Goal: Task Accomplishment & Management: Manage account settings

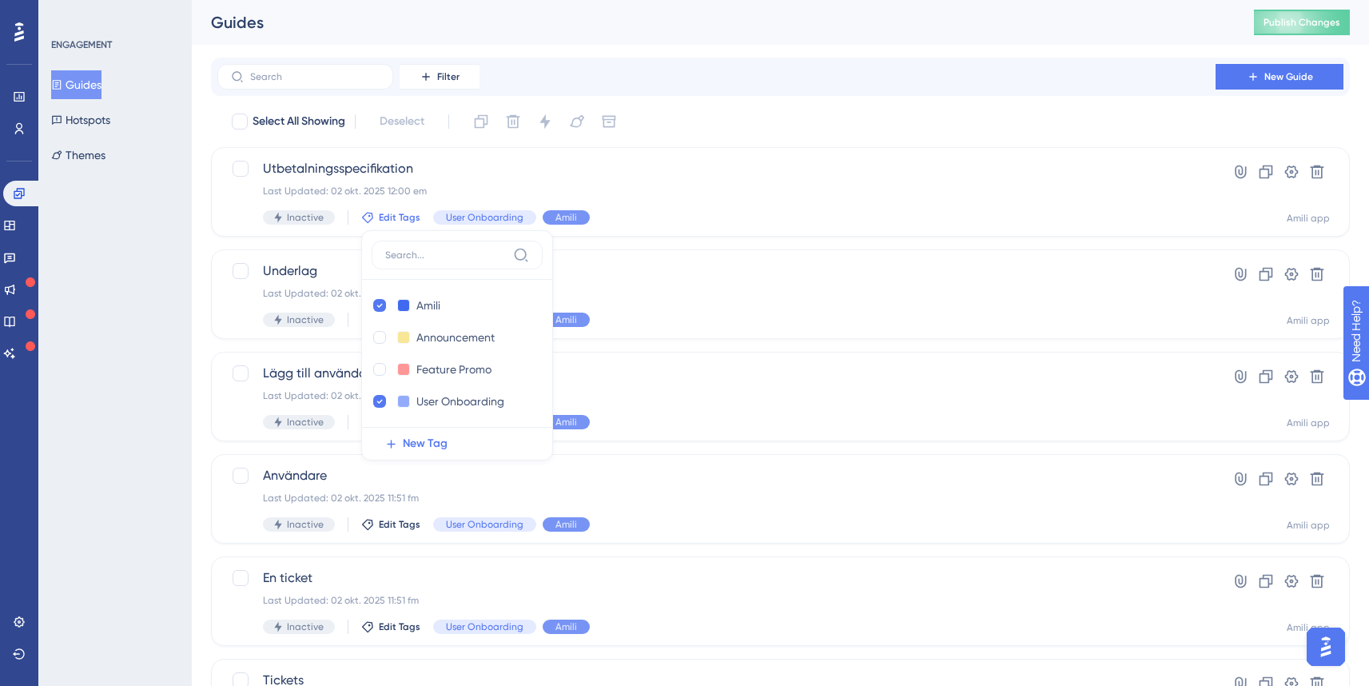
click at [588, 29] on div "Guides" at bounding box center [712, 22] width 1003 height 22
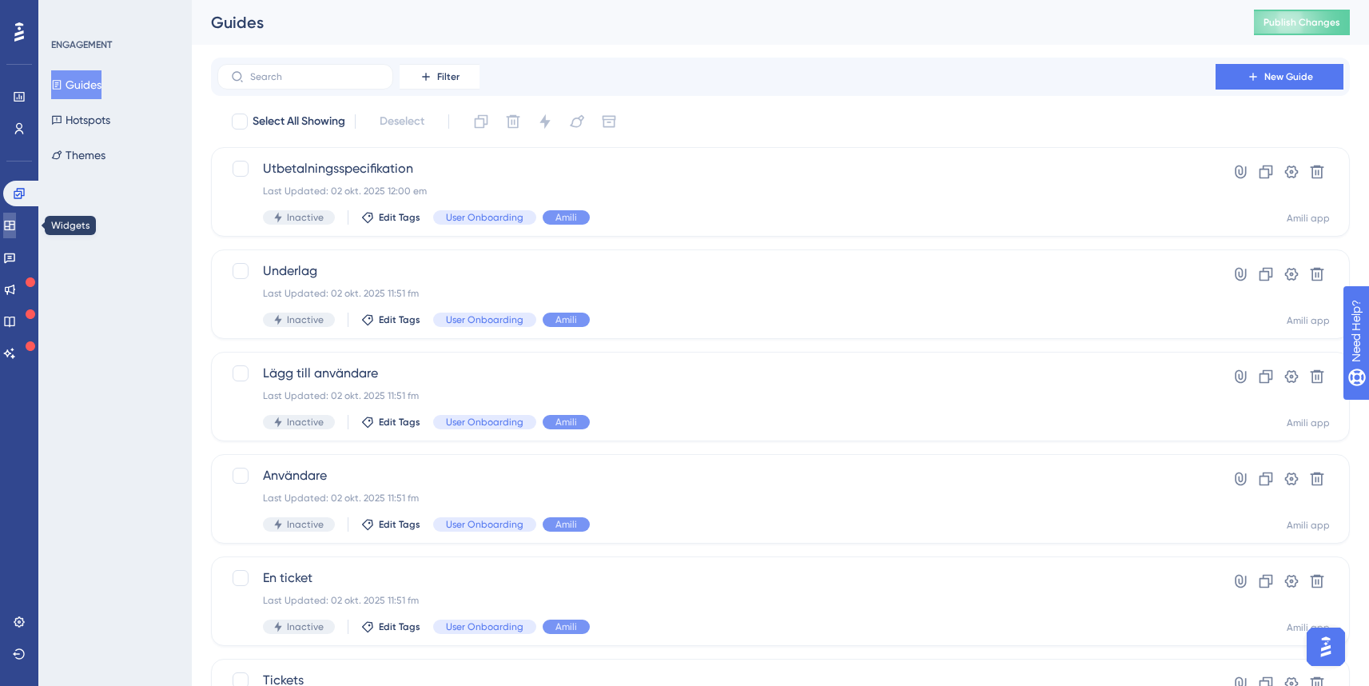
click at [14, 229] on icon at bounding box center [9, 226] width 10 height 10
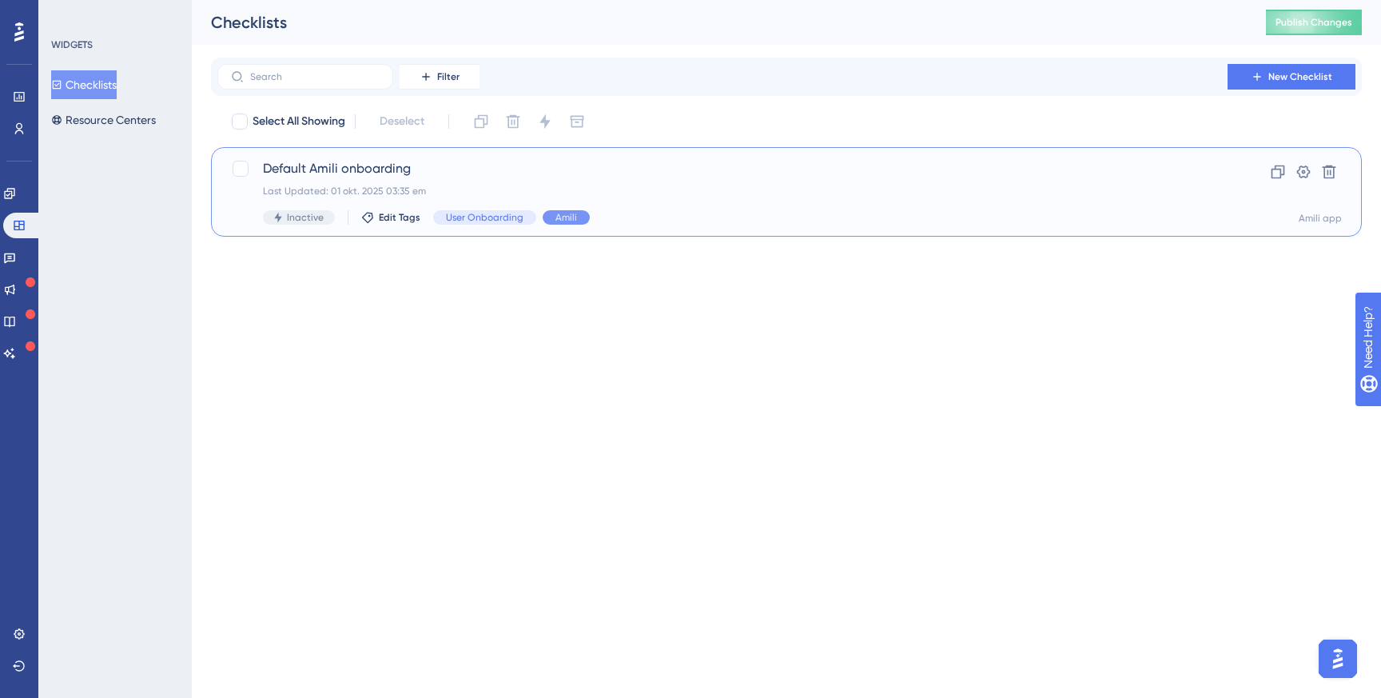
click at [372, 185] on div "Last Updated: 01 okt. 2025 03:35 em" at bounding box center [722, 191] width 919 height 13
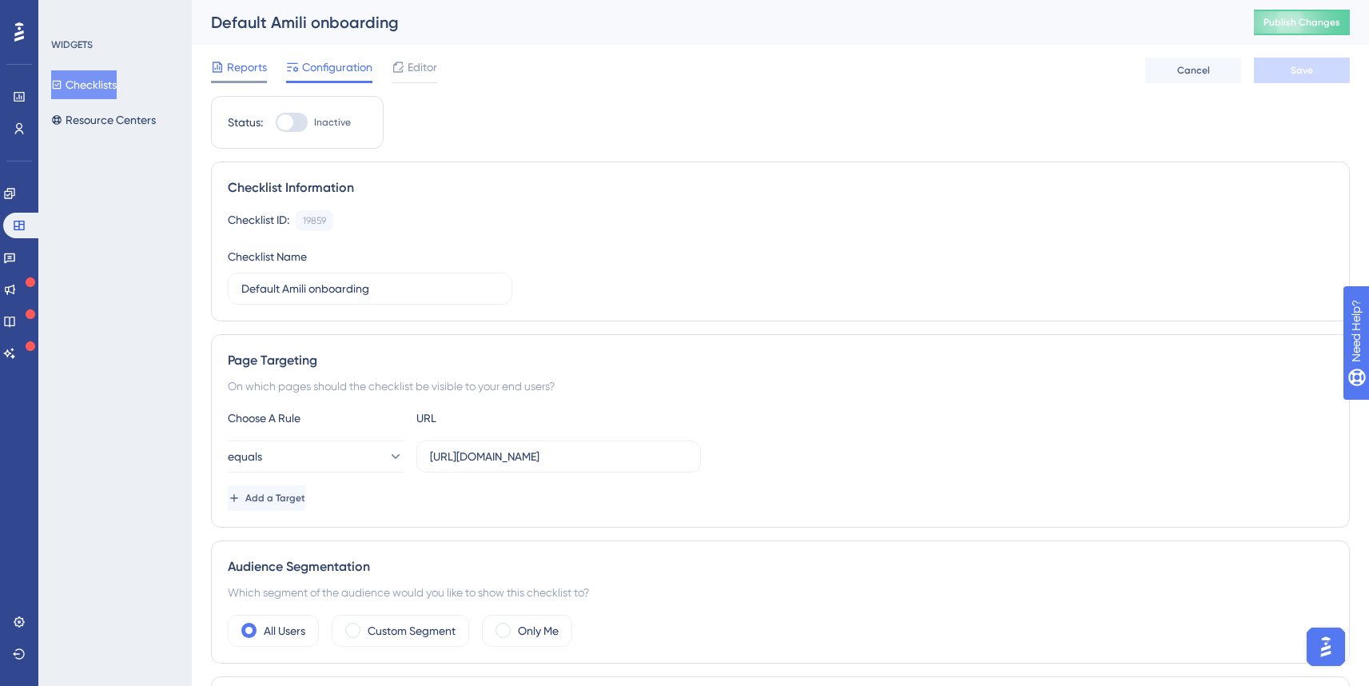
click at [248, 68] on span "Reports" at bounding box center [247, 67] width 40 height 19
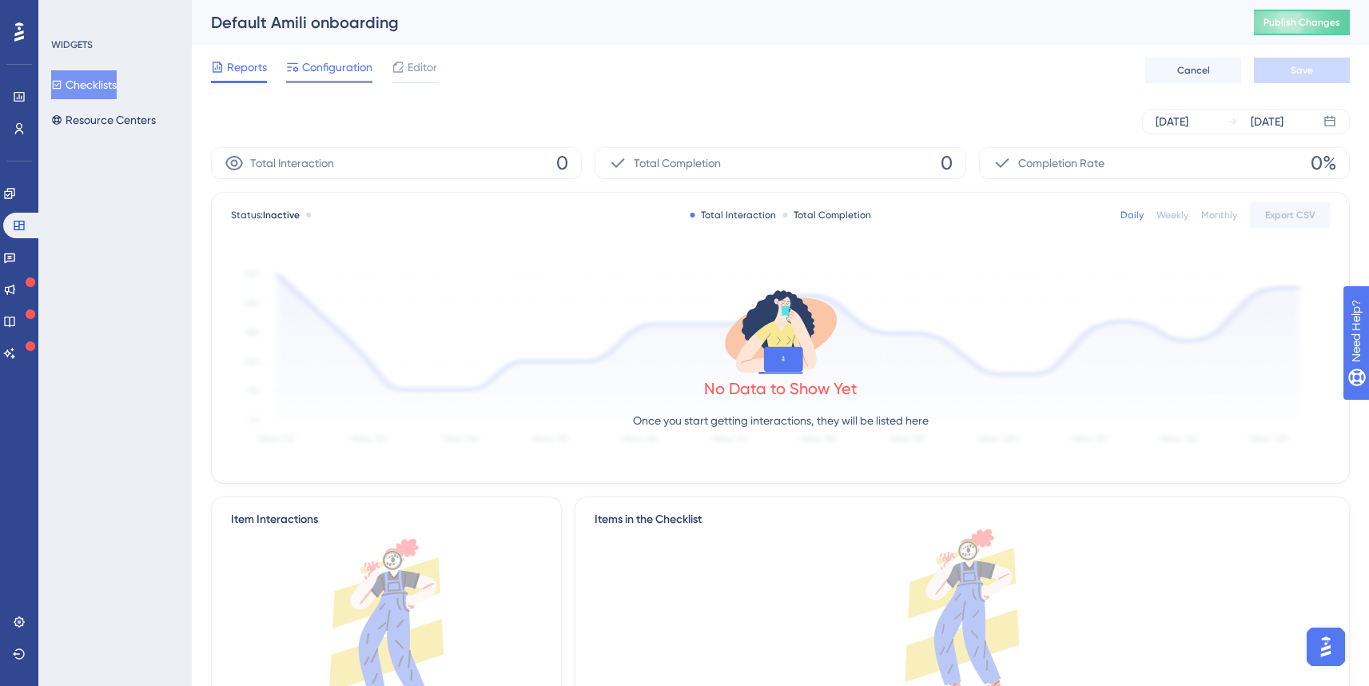
click at [345, 74] on span "Configuration" at bounding box center [337, 67] width 70 height 19
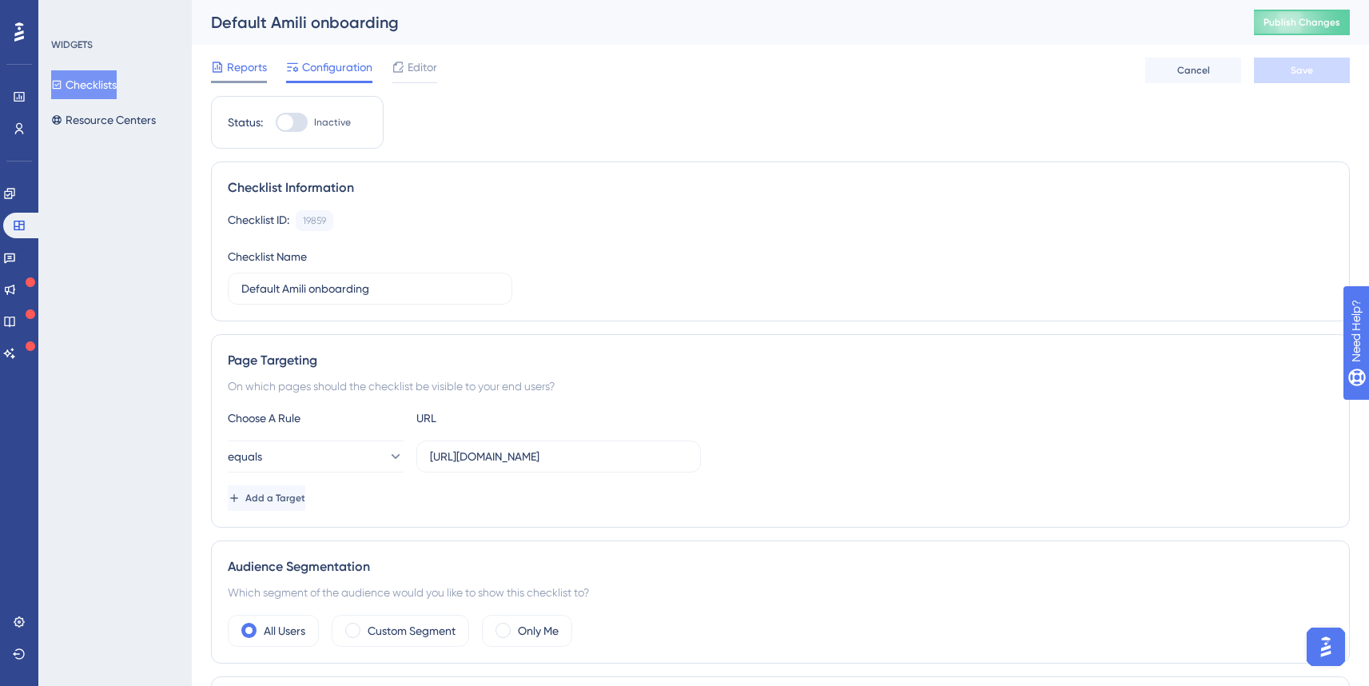
click at [264, 68] on span "Reports" at bounding box center [247, 67] width 40 height 19
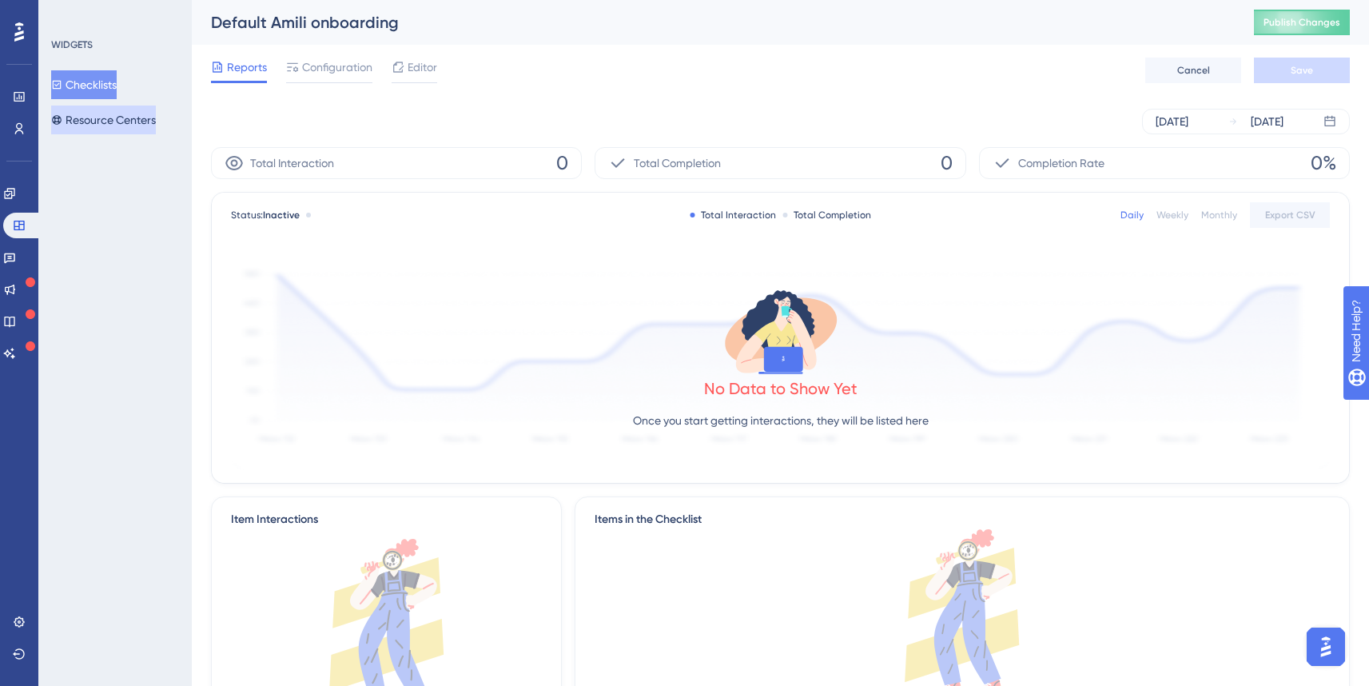
click at [95, 117] on button "Resource Centers" at bounding box center [103, 120] width 105 height 29
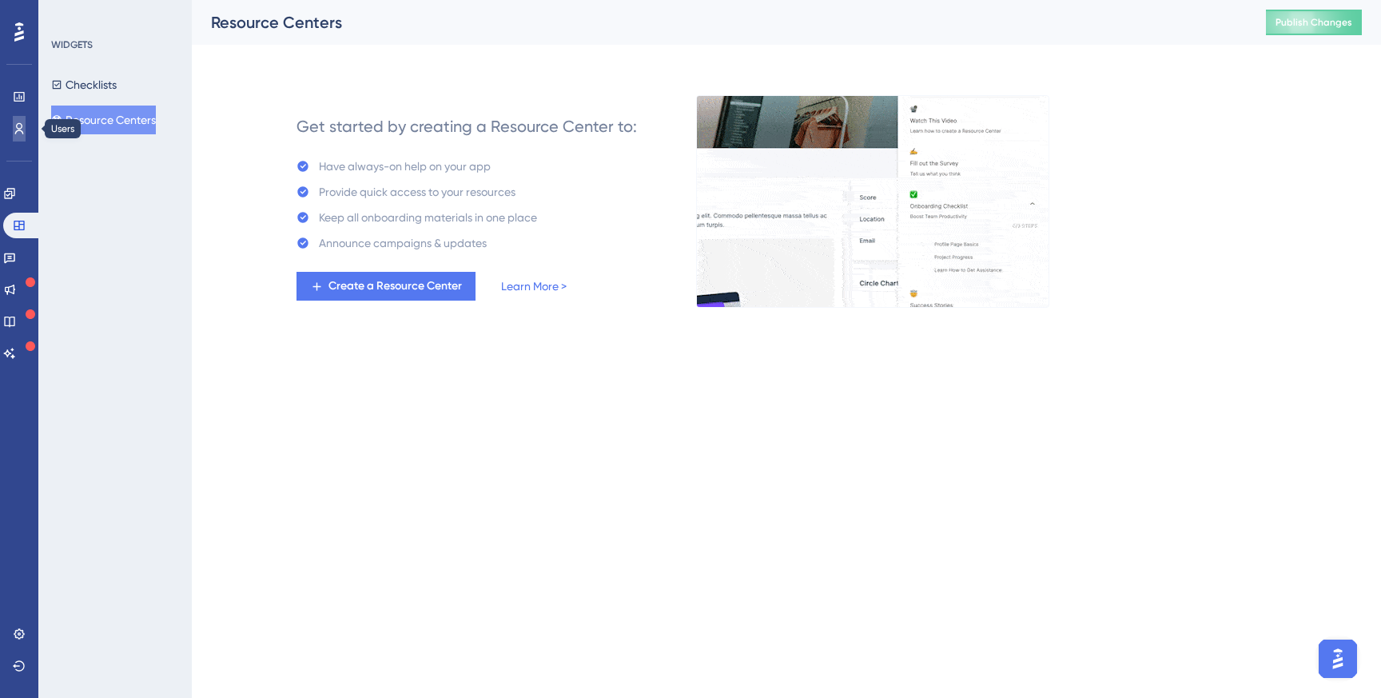
click at [19, 119] on link at bounding box center [19, 129] width 13 height 26
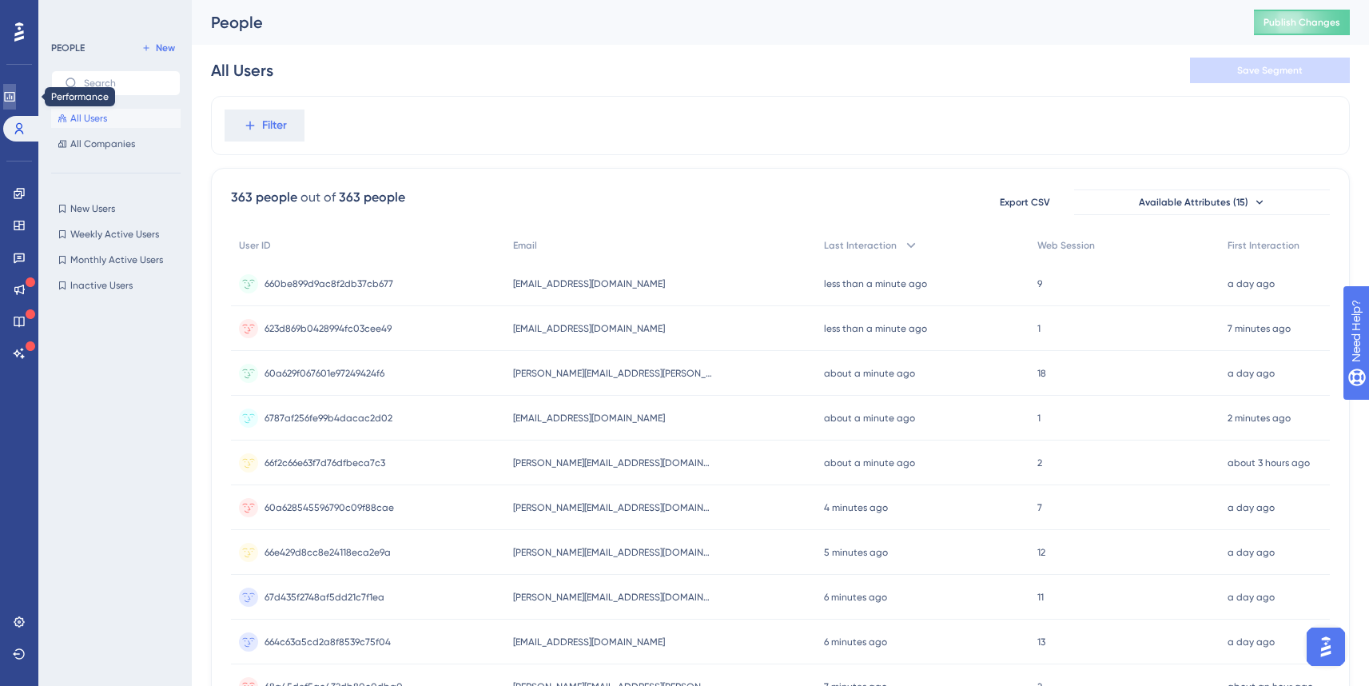
click at [12, 86] on link at bounding box center [9, 97] width 13 height 26
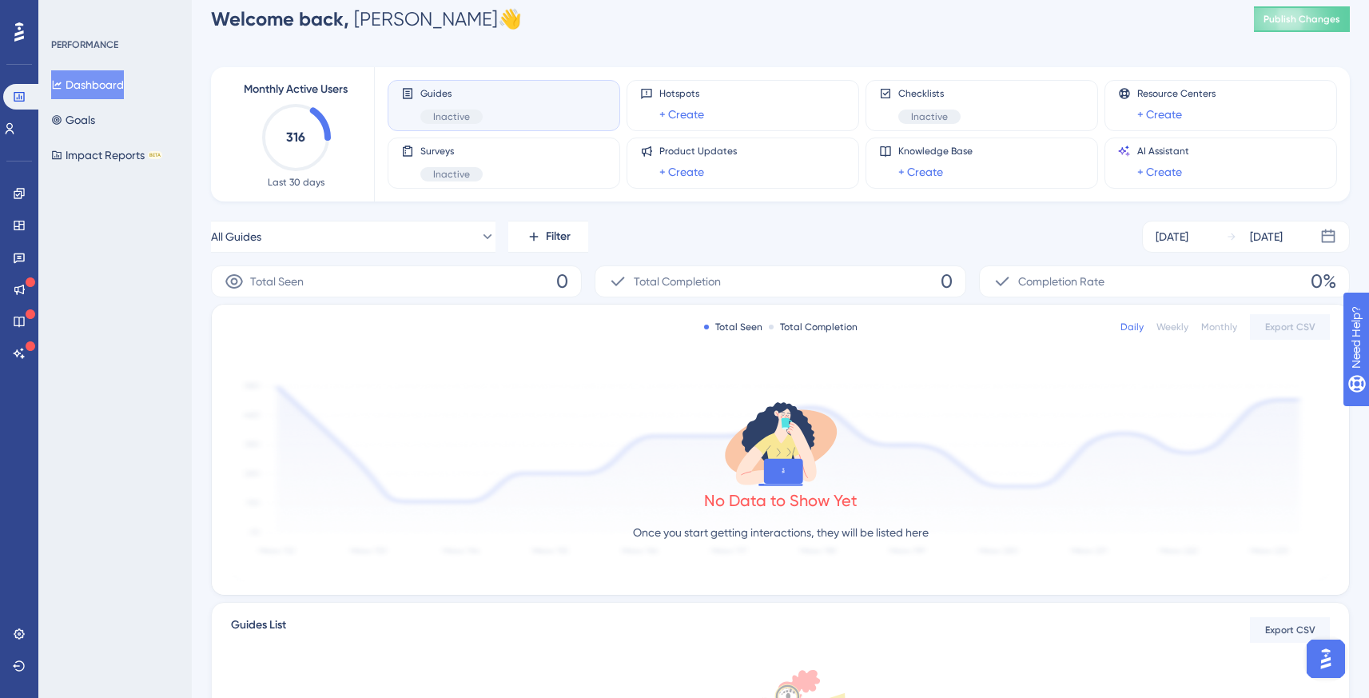
scroll to position [17, 0]
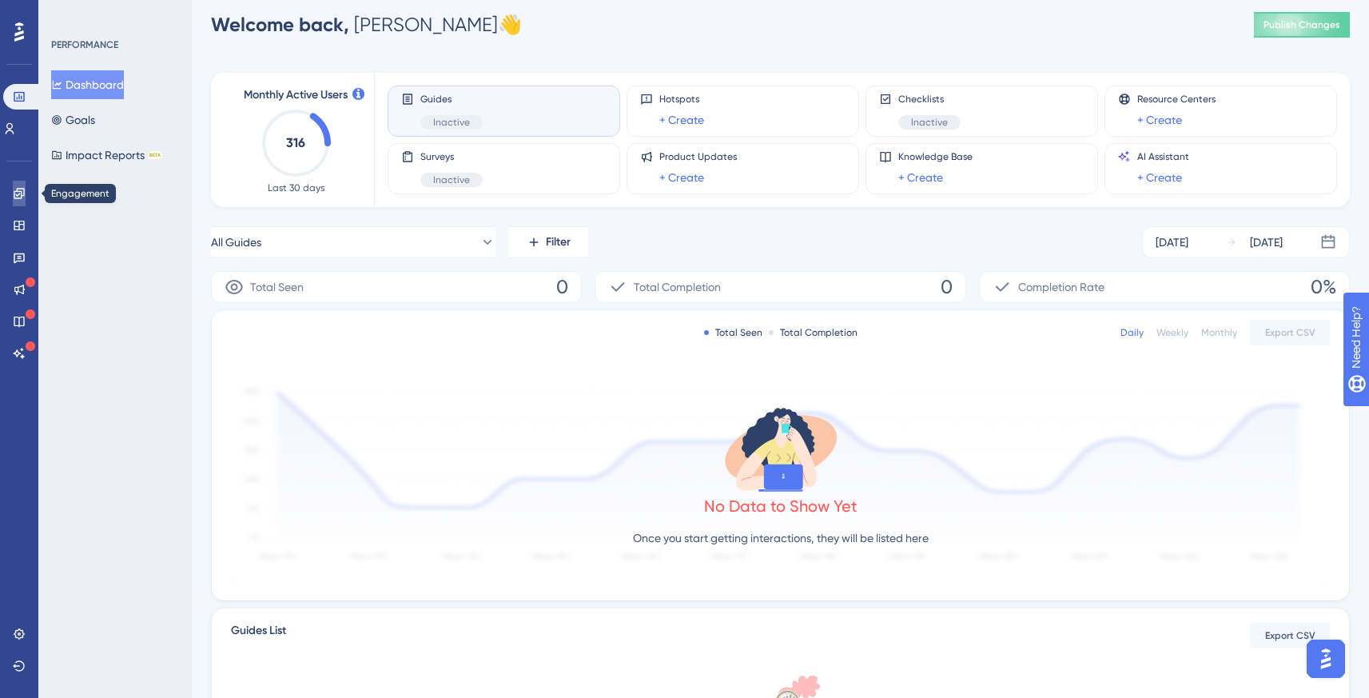
click at [26, 192] on link at bounding box center [19, 194] width 13 height 26
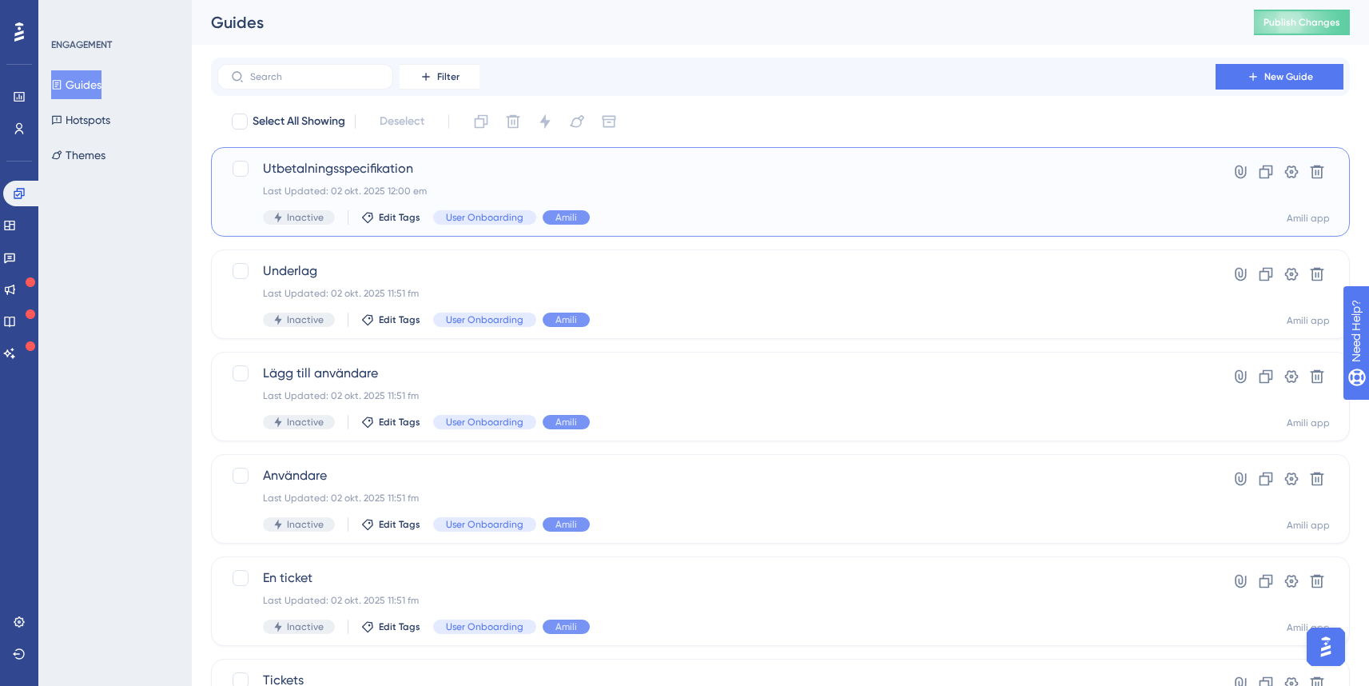
click at [514, 181] on div "Utbetalningsspecifikation Last Updated: 02 okt. 2025 12:00 em Inactive Edit Tag…" at bounding box center [716, 192] width 907 height 66
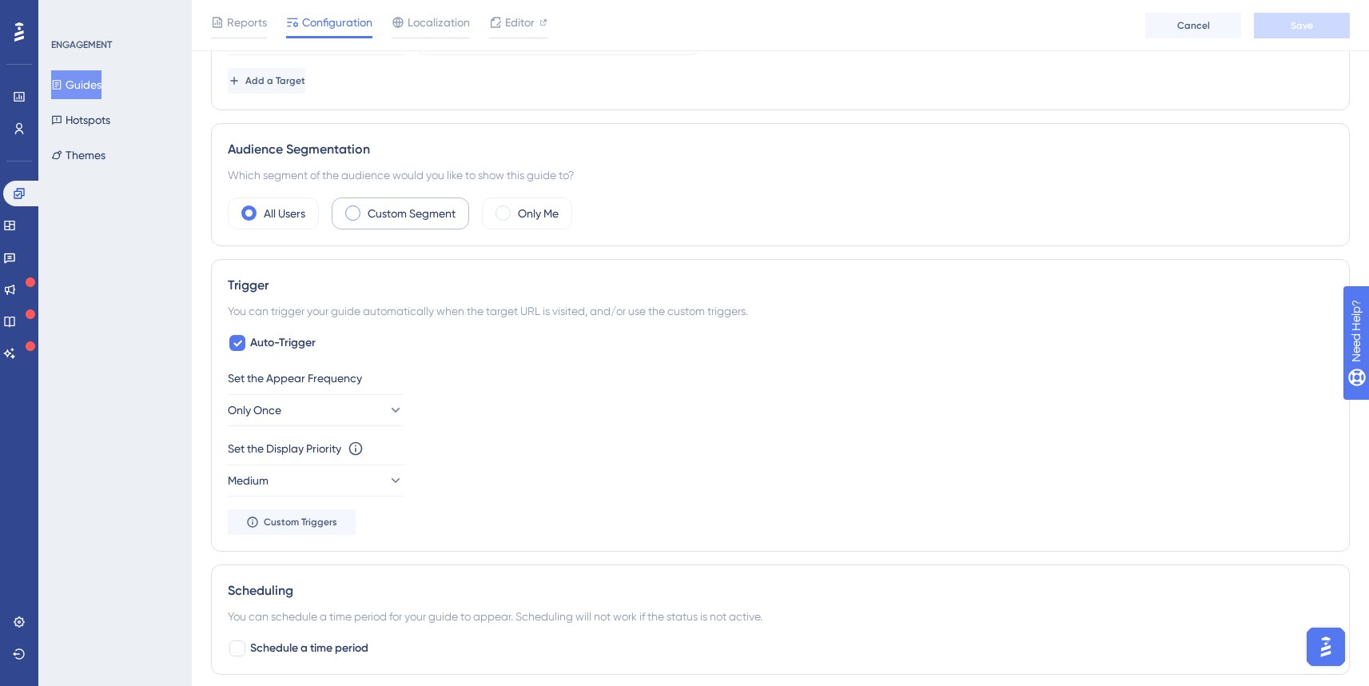
scroll to position [520, 0]
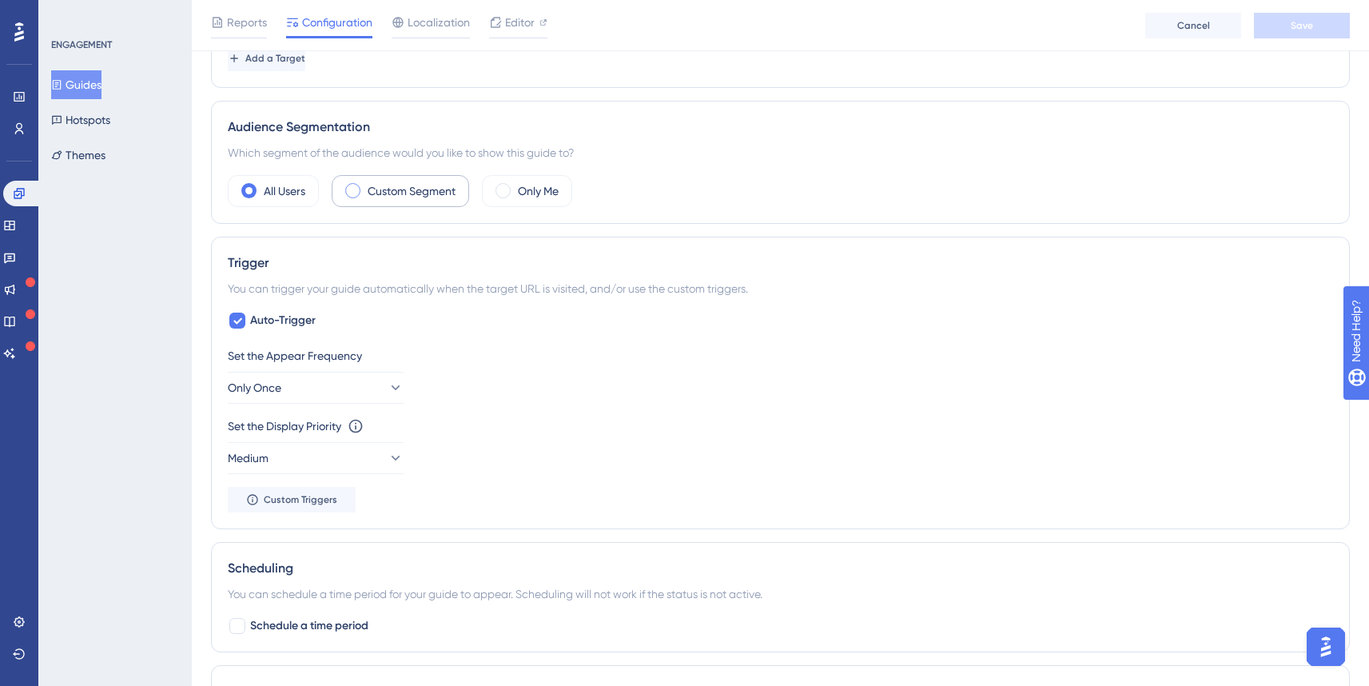
click at [386, 194] on label "Custom Segment" at bounding box center [412, 190] width 88 height 19
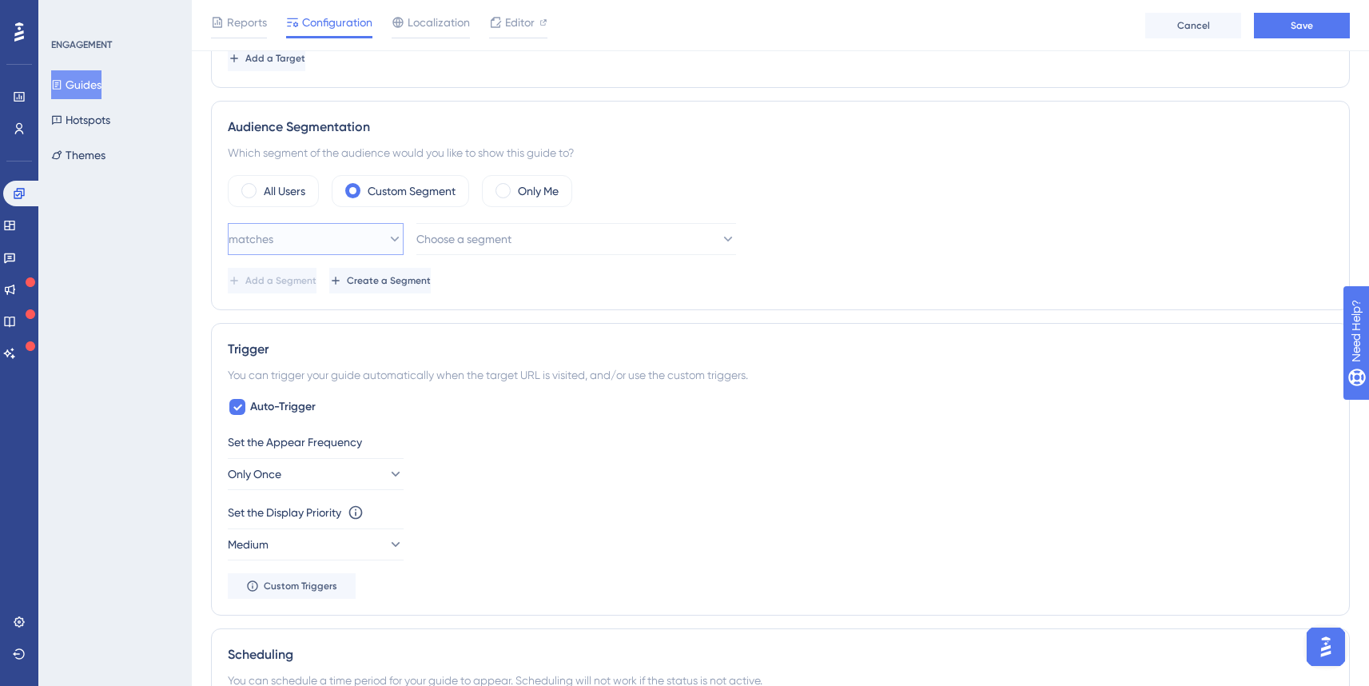
click at [348, 236] on button "matches" at bounding box center [316, 239] width 176 height 32
click at [468, 237] on span "Choose a segment" at bounding box center [464, 238] width 95 height 19
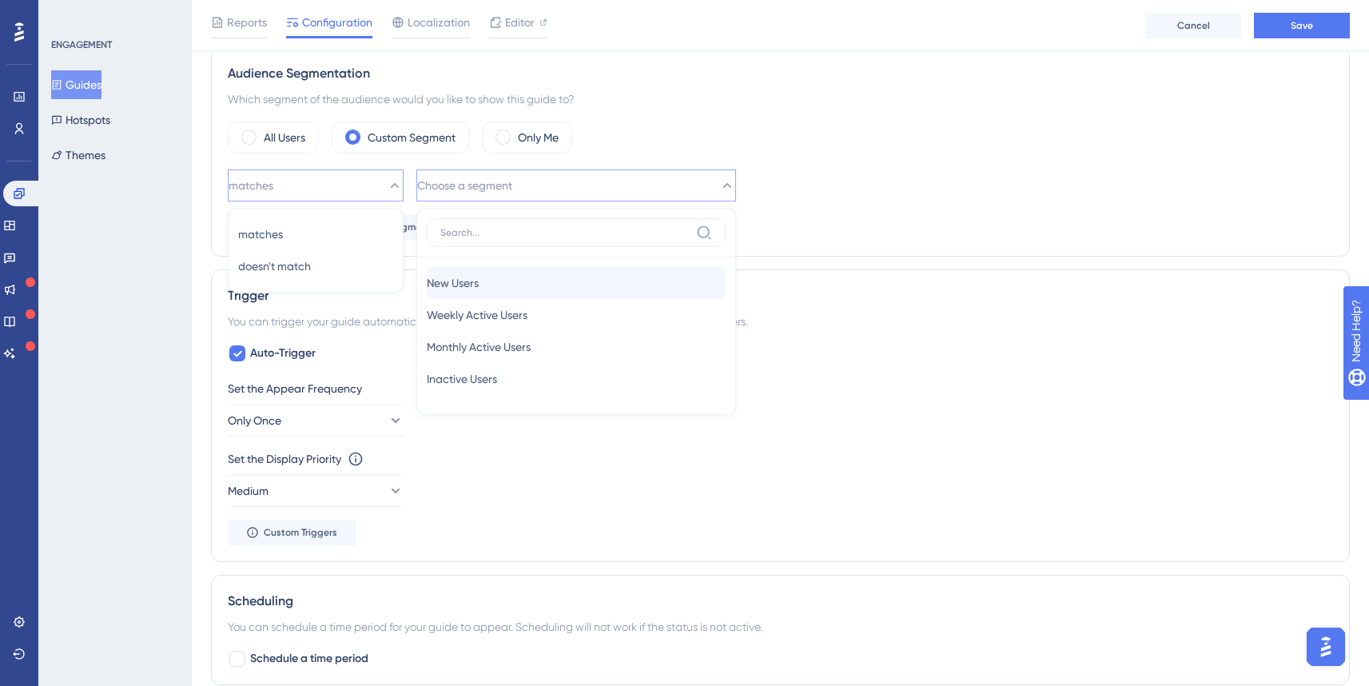
scroll to position [536, 0]
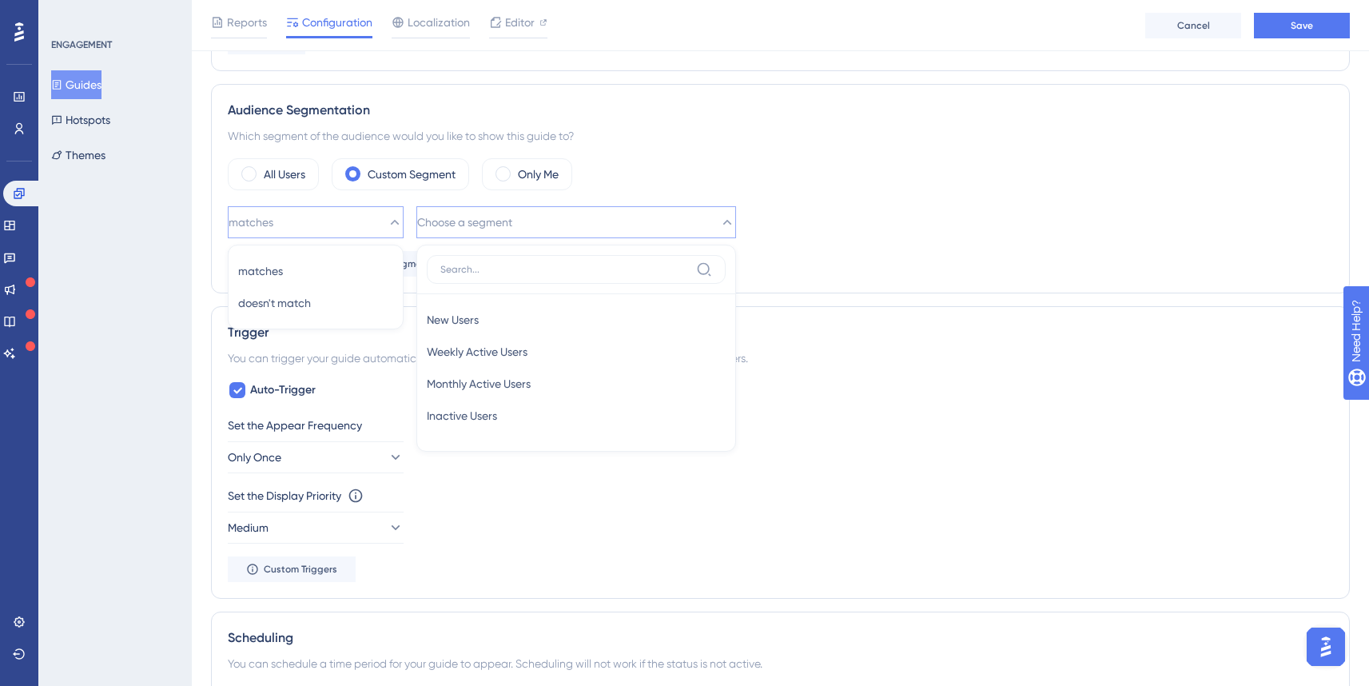
click at [512, 225] on span "Choose a segment" at bounding box center [464, 222] width 95 height 19
click at [658, 179] on div "All Users Custom Segment Only Me" at bounding box center [781, 174] width 1106 height 32
click at [434, 270] on button "Create a Segment" at bounding box center [381, 264] width 105 height 26
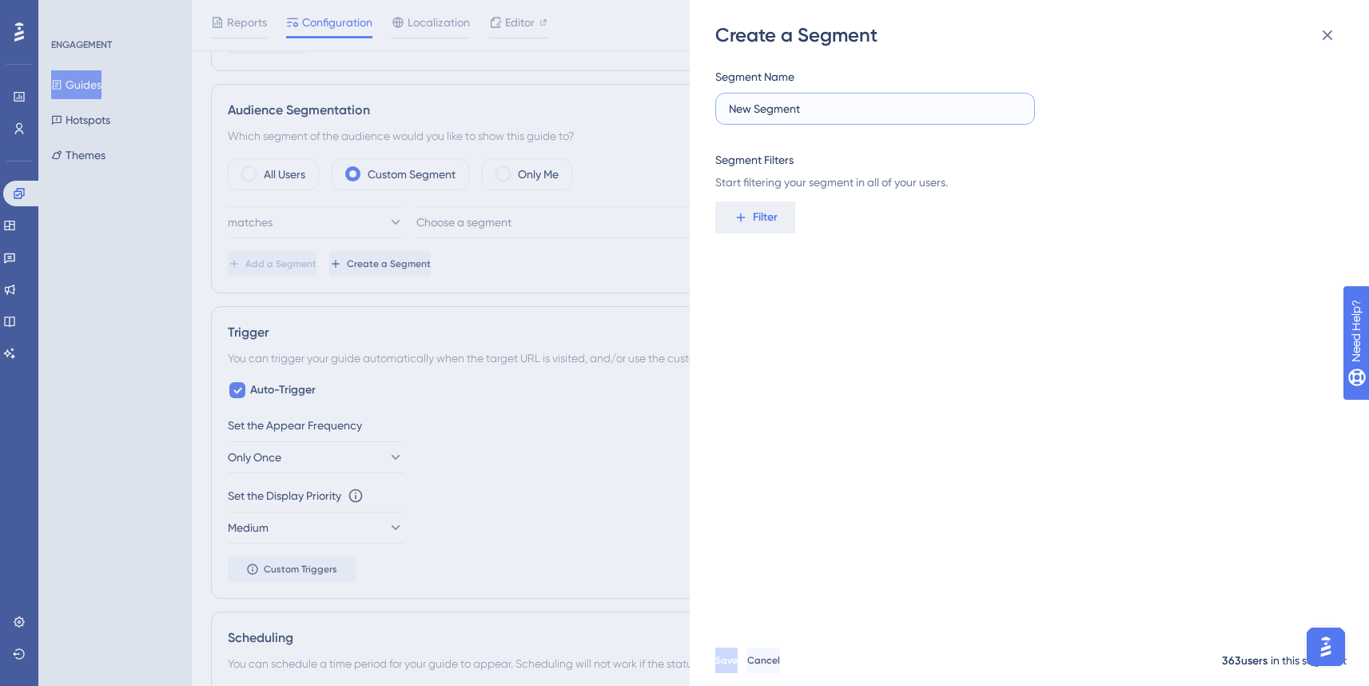
click at [863, 116] on input "New Segment" at bounding box center [875, 109] width 293 height 18
type input "Internal users"
click at [764, 206] on button "Filter" at bounding box center [756, 217] width 80 height 32
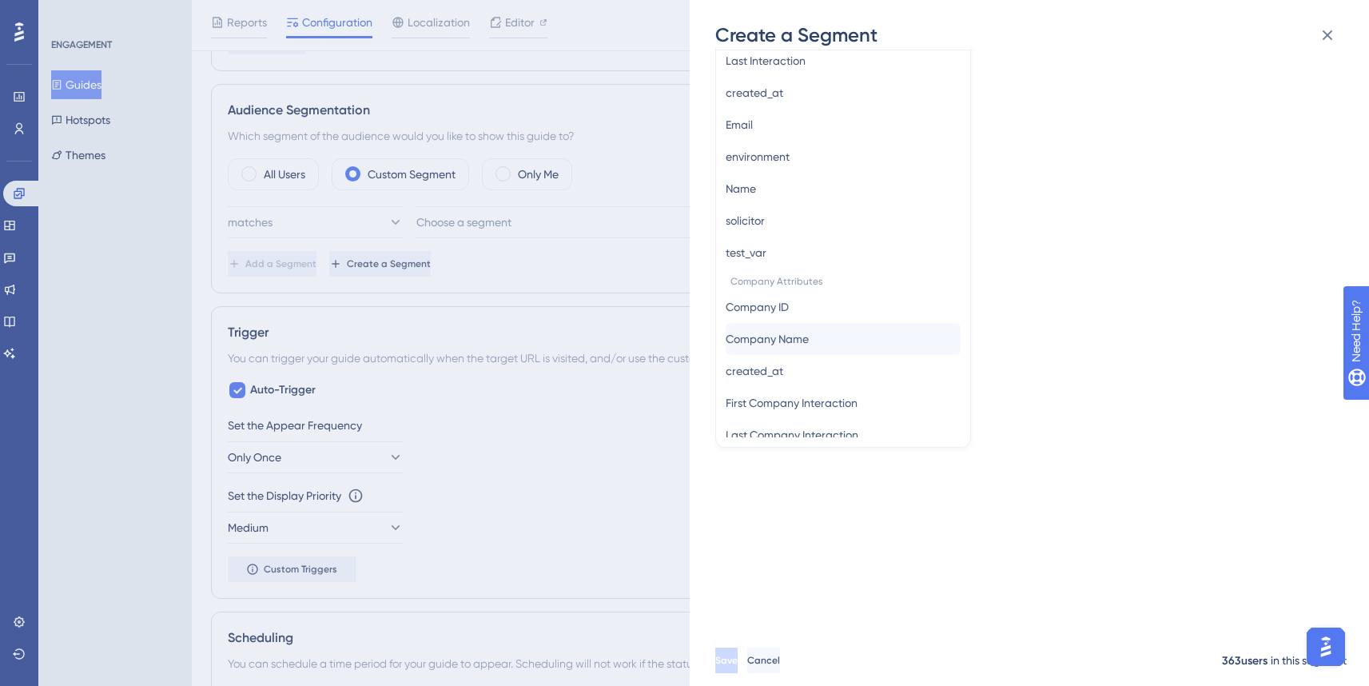
scroll to position [843, 0]
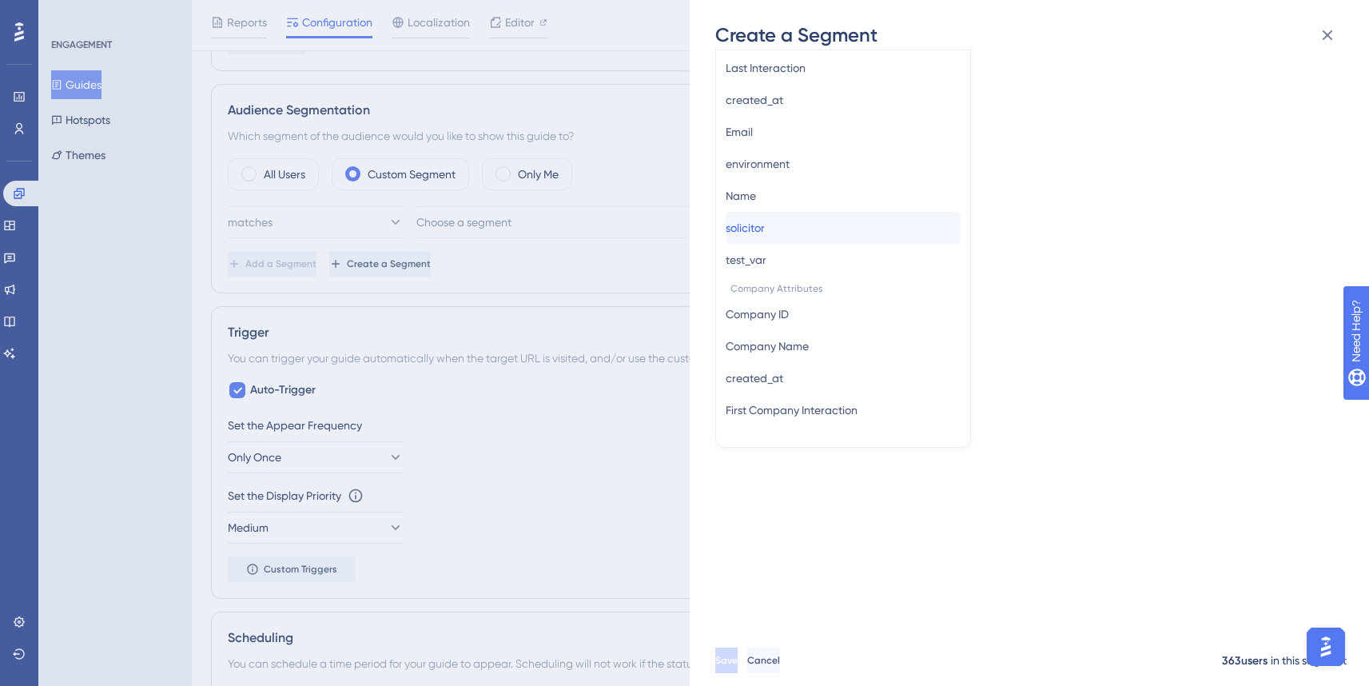
click at [787, 235] on button "solicitor solicitor" at bounding box center [843, 228] width 235 height 32
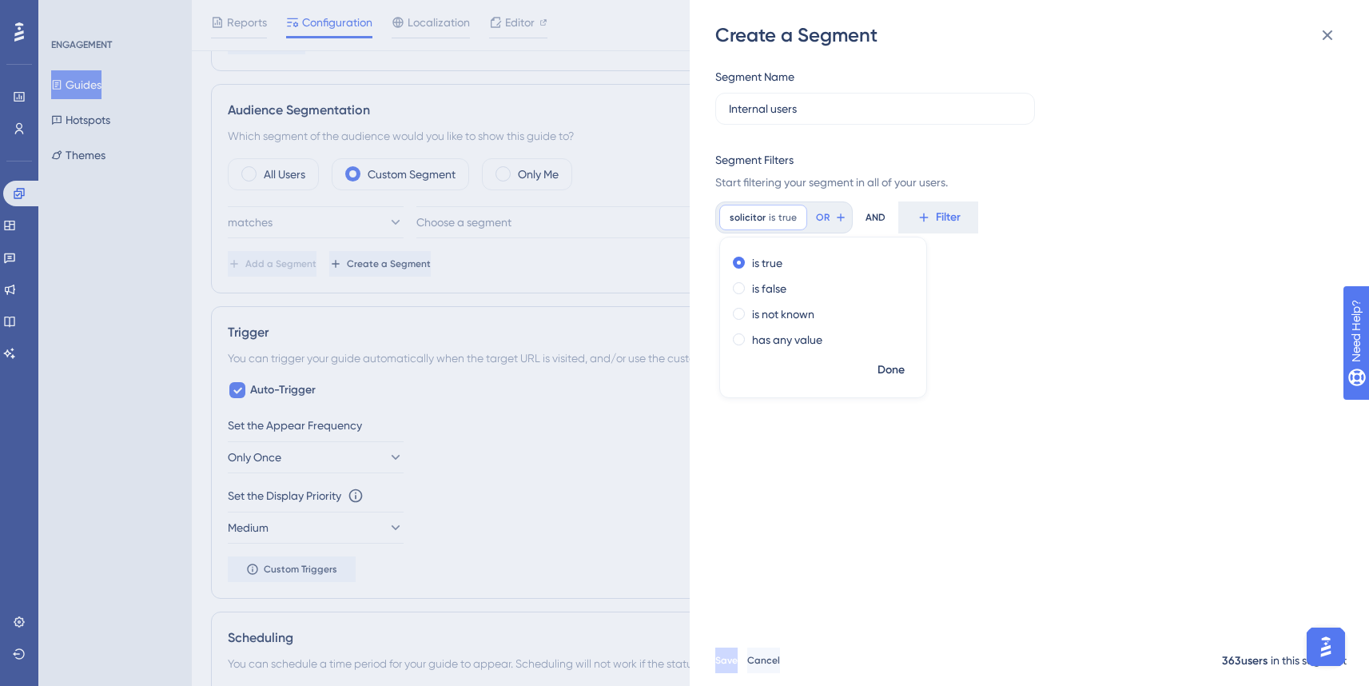
scroll to position [0, 0]
click at [891, 369] on span "Done" at bounding box center [891, 370] width 27 height 19
click at [738, 667] on span "Save" at bounding box center [727, 660] width 22 height 13
